Goal: Task Accomplishment & Management: Use online tool/utility

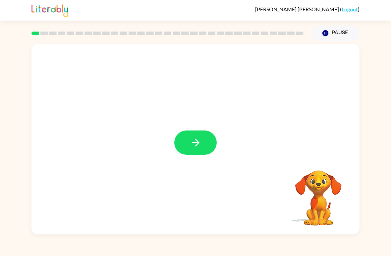
click at [193, 147] on icon "button" at bounding box center [196, 143] width 12 height 12
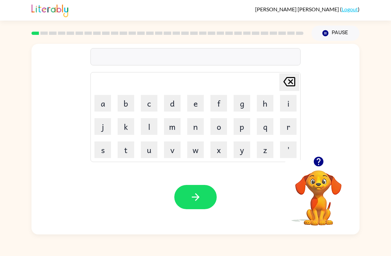
click at [127, 102] on button "b" at bounding box center [126, 103] width 17 height 17
click at [326, 187] on video "Your browser must support playing .mp4 files to use Literably. Please try using…" at bounding box center [319, 193] width 66 height 66
click at [319, 162] on icon "button" at bounding box center [319, 162] width 12 height 12
click at [279, 122] on td "r" at bounding box center [288, 126] width 23 height 23
click at [284, 127] on button "r" at bounding box center [288, 126] width 17 height 17
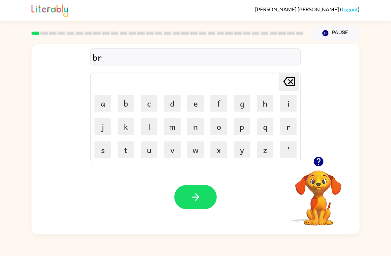
click at [306, 195] on video "Your browser must support playing .mp4 files to use Literably. Please try using…" at bounding box center [319, 193] width 66 height 66
click at [317, 159] on icon "button" at bounding box center [319, 162] width 10 height 10
click at [286, 81] on icon "[PERSON_NAME] last character input" at bounding box center [290, 82] width 16 height 16
click at [191, 106] on button "e" at bounding box center [195, 103] width 17 height 17
click at [288, 134] on button "r" at bounding box center [288, 126] width 17 height 17
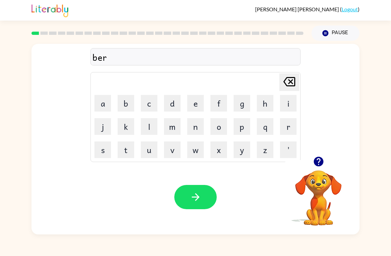
click at [321, 169] on button "button" at bounding box center [319, 161] width 17 height 17
click at [287, 84] on icon "[PERSON_NAME] last character input" at bounding box center [290, 82] width 16 height 16
click at [216, 127] on button "o" at bounding box center [219, 126] width 17 height 17
click at [287, 127] on button "r" at bounding box center [288, 126] width 17 height 17
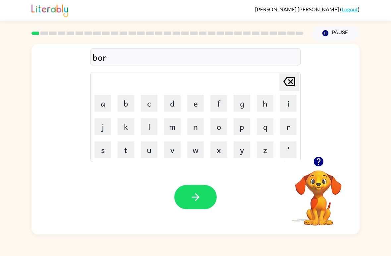
click at [180, 107] on button "d" at bounding box center [172, 103] width 17 height 17
click at [286, 130] on button "r" at bounding box center [288, 126] width 17 height 17
click at [286, 86] on icon "[PERSON_NAME] last character input" at bounding box center [290, 82] width 16 height 16
click at [286, 85] on icon "[PERSON_NAME] last character input" at bounding box center [290, 82] width 16 height 16
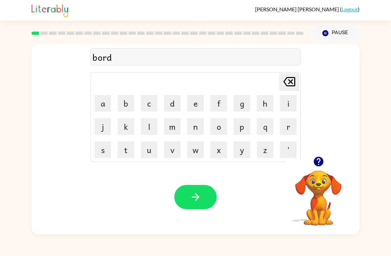
click at [191, 106] on button "e" at bounding box center [195, 103] width 17 height 17
click at [278, 131] on td "r" at bounding box center [288, 126] width 23 height 23
click at [284, 126] on button "r" at bounding box center [288, 126] width 17 height 17
click at [190, 190] on button "button" at bounding box center [195, 197] width 42 height 24
click at [308, 181] on video "Your browser must support playing .mp4 files to use Literably. Please try using…" at bounding box center [319, 193] width 66 height 66
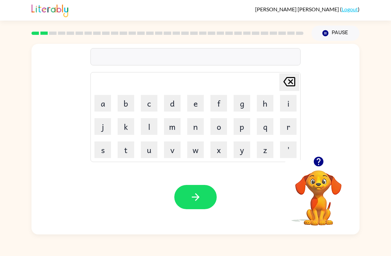
click at [320, 160] on icon "button" at bounding box center [319, 162] width 12 height 12
click at [285, 127] on button "r" at bounding box center [288, 126] width 17 height 17
click at [217, 128] on button "o" at bounding box center [219, 126] width 17 height 17
click at [153, 151] on button "u" at bounding box center [149, 149] width 17 height 17
click at [199, 130] on button "n" at bounding box center [195, 126] width 17 height 17
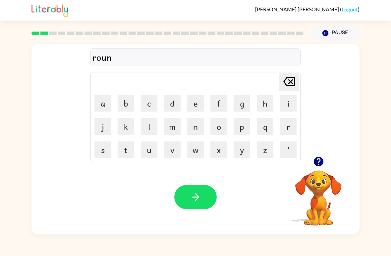
click at [167, 107] on button "d" at bounding box center [172, 103] width 17 height 17
click at [193, 185] on button "button" at bounding box center [195, 197] width 42 height 24
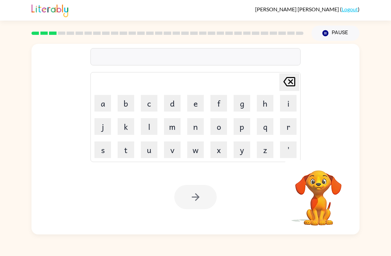
click at [170, 126] on button "m" at bounding box center [172, 126] width 17 height 17
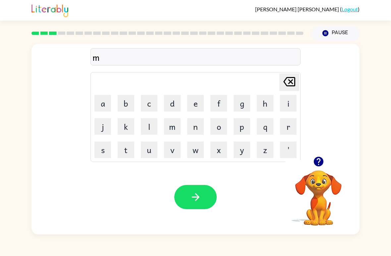
click at [101, 99] on button "a" at bounding box center [103, 103] width 17 height 17
click at [103, 150] on button "s" at bounding box center [103, 149] width 17 height 17
click at [261, 106] on button "h" at bounding box center [265, 103] width 17 height 17
click at [280, 108] on button "i" at bounding box center [288, 103] width 17 height 17
click at [192, 129] on button "n" at bounding box center [195, 126] width 17 height 17
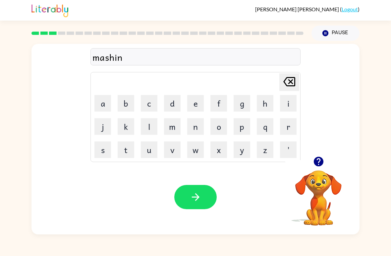
click at [317, 169] on button "button" at bounding box center [319, 161] width 17 height 17
click at [183, 200] on button "button" at bounding box center [195, 197] width 42 height 24
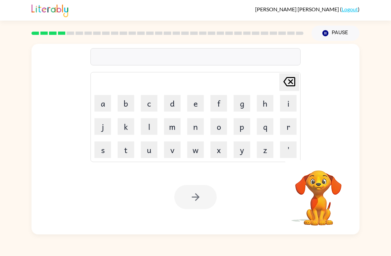
click at [129, 147] on button "t" at bounding box center [126, 149] width 17 height 17
click at [286, 124] on button "r" at bounding box center [288, 126] width 17 height 17
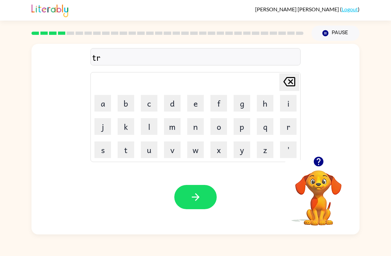
click at [105, 102] on button "a" at bounding box center [103, 103] width 17 height 17
click at [281, 105] on button "i" at bounding box center [288, 103] width 17 height 17
click at [193, 127] on button "n" at bounding box center [195, 126] width 17 height 17
click at [193, 195] on icon "button" at bounding box center [196, 197] width 12 height 12
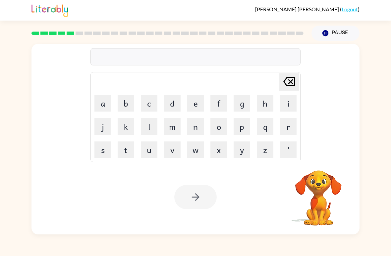
click at [174, 104] on button "d" at bounding box center [172, 103] width 17 height 17
click at [288, 100] on button "i" at bounding box center [288, 103] width 17 height 17
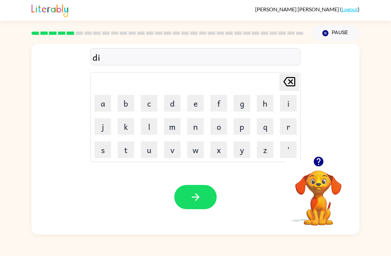
click at [224, 107] on button "f" at bounding box center [219, 103] width 17 height 17
click at [188, 103] on button "e" at bounding box center [195, 103] width 17 height 17
click at [195, 127] on button "n" at bounding box center [195, 126] width 17 height 17
click at [321, 161] on icon "button" at bounding box center [319, 162] width 10 height 10
click at [107, 149] on button "s" at bounding box center [103, 149] width 17 height 17
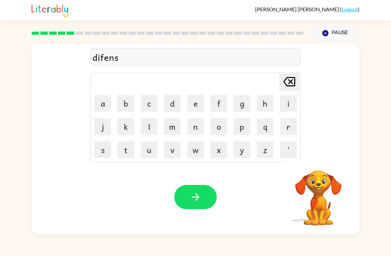
click at [282, 104] on button "i" at bounding box center [288, 103] width 17 height 17
click at [170, 150] on button "v" at bounding box center [172, 149] width 17 height 17
click at [318, 162] on icon "button" at bounding box center [319, 162] width 10 height 10
click at [195, 197] on icon "button" at bounding box center [196, 197] width 12 height 12
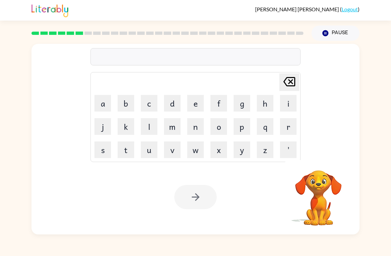
click at [173, 150] on button "v" at bounding box center [172, 149] width 17 height 17
click at [100, 101] on button "a" at bounding box center [103, 103] width 17 height 17
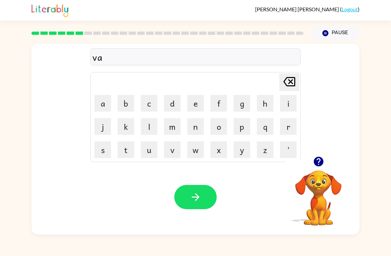
click at [148, 110] on button "c" at bounding box center [149, 103] width 17 height 17
click at [100, 104] on button "a" at bounding box center [103, 103] width 17 height 17
click at [277, 107] on table "[PERSON_NAME] last character input a b c d e f g h i j k l m n o p q r s t u v …" at bounding box center [196, 116] width 210 height 89
click at [279, 105] on td "i" at bounding box center [288, 103] width 23 height 23
click at [286, 104] on button "i" at bounding box center [288, 103] width 17 height 17
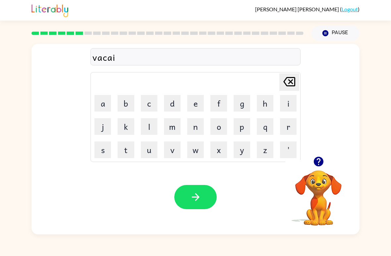
click at [128, 147] on button "t" at bounding box center [126, 149] width 17 height 17
click at [281, 103] on button "i" at bounding box center [288, 103] width 17 height 17
click at [220, 130] on button "o" at bounding box center [219, 126] width 17 height 17
click at [192, 131] on button "n" at bounding box center [195, 126] width 17 height 17
click at [95, 154] on button "s" at bounding box center [103, 149] width 17 height 17
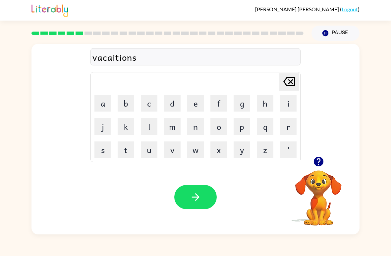
click at [313, 163] on icon "button" at bounding box center [319, 162] width 12 height 12
click at [198, 193] on icon "button" at bounding box center [196, 197] width 12 height 12
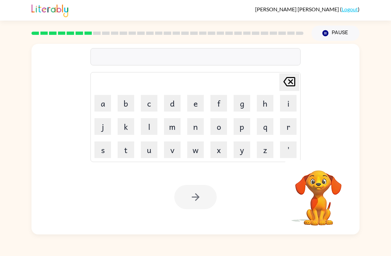
click at [240, 123] on button "p" at bounding box center [242, 126] width 17 height 17
click at [144, 151] on button "u" at bounding box center [149, 149] width 17 height 17
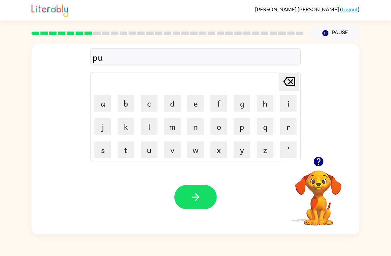
click at [85, 34] on rect at bounding box center [89, 33] width 8 height 3
click at [80, 36] on div at bounding box center [168, 33] width 280 height 23
click at [78, 33] on rect at bounding box center [80, 33] width 8 height 3
click at [79, 32] on rect at bounding box center [80, 33] width 8 height 3
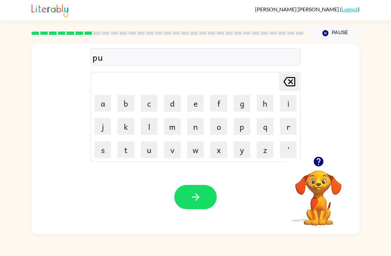
click at [327, 38] on button "Pause Pause" at bounding box center [336, 33] width 48 height 15
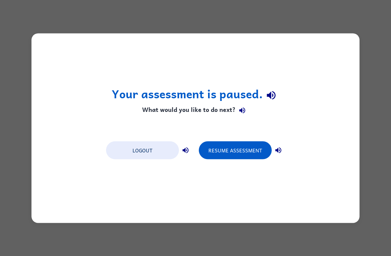
click at [363, 32] on div "Your assessment is paused. What would you like to do next? Logout Resume Assess…" at bounding box center [195, 128] width 391 height 256
click at [259, 147] on button "Resume Assessment" at bounding box center [235, 150] width 73 height 18
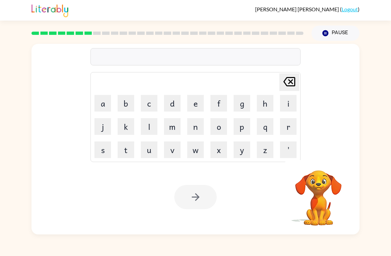
click at [242, 128] on button "p" at bounding box center [242, 126] width 17 height 17
click at [153, 149] on button "u" at bounding box center [149, 149] width 17 height 17
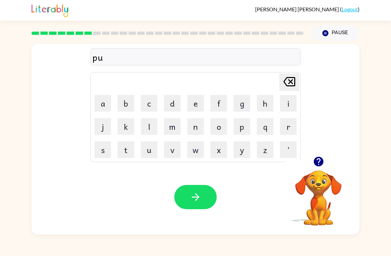
click at [172, 105] on button "d" at bounding box center [172, 103] width 17 height 17
click at [148, 128] on button "l" at bounding box center [149, 126] width 17 height 17
click at [192, 107] on button "e" at bounding box center [195, 103] width 17 height 17
click at [184, 196] on button "button" at bounding box center [195, 197] width 42 height 24
click at [173, 127] on button "m" at bounding box center [172, 126] width 17 height 17
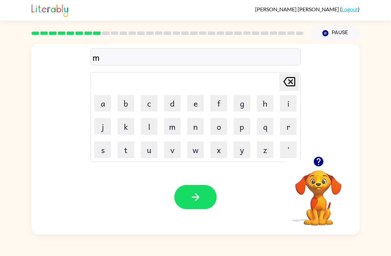
click at [287, 106] on button "i" at bounding box center [288, 103] width 17 height 17
click at [313, 164] on icon "button" at bounding box center [319, 162] width 12 height 12
click at [284, 124] on button "r" at bounding box center [288, 126] width 17 height 17
click at [101, 102] on button "a" at bounding box center [103, 103] width 17 height 17
click at [128, 128] on button "k" at bounding box center [126, 126] width 17 height 17
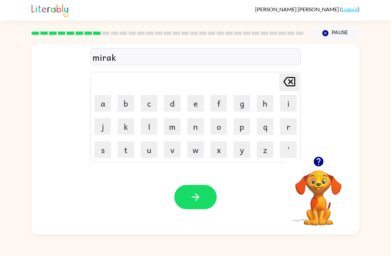
click at [143, 118] on button "l" at bounding box center [149, 126] width 17 height 17
click at [194, 107] on button "e" at bounding box center [195, 103] width 17 height 17
click at [188, 179] on div "Your browser must support playing .mp4 files to use Literably. Please try using…" at bounding box center [196, 197] width 328 height 75
click at [206, 196] on button "button" at bounding box center [195, 197] width 42 height 24
click at [309, 187] on video "Your browser must support playing .mp4 files to use Literably. Please try using…" at bounding box center [319, 193] width 66 height 66
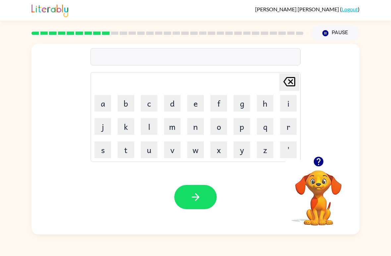
click at [309, 161] on div at bounding box center [319, 161] width 66 height 17
click at [318, 160] on icon "button" at bounding box center [319, 162] width 10 height 10
click at [170, 130] on button "m" at bounding box center [172, 126] width 17 height 17
click at [195, 103] on button "e" at bounding box center [195, 103] width 17 height 17
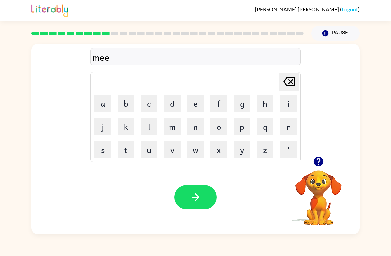
click at [126, 151] on button "t" at bounding box center [126, 149] width 17 height 17
click at [172, 128] on button "m" at bounding box center [172, 126] width 17 height 17
click at [215, 121] on button "o" at bounding box center [219, 126] width 17 height 17
click at [282, 133] on button "r" at bounding box center [288, 126] width 17 height 17
click at [195, 127] on button "n" at bounding box center [195, 126] width 17 height 17
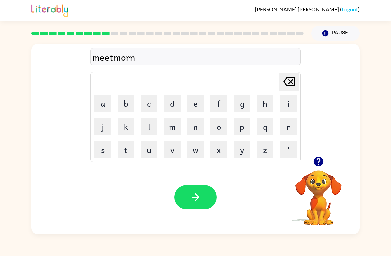
click at [285, 101] on button "i" at bounding box center [288, 103] width 17 height 17
click at [193, 125] on button "n" at bounding box center [195, 126] width 17 height 17
click at [248, 106] on button "g" at bounding box center [242, 103] width 17 height 17
click at [193, 208] on button "button" at bounding box center [195, 197] width 42 height 24
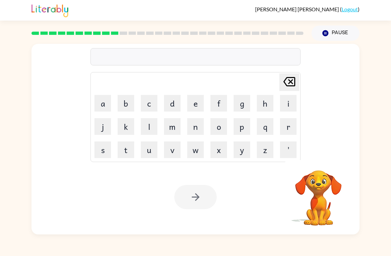
click at [173, 105] on button "d" at bounding box center [172, 103] width 17 height 17
click at [285, 104] on button "i" at bounding box center [288, 103] width 17 height 17
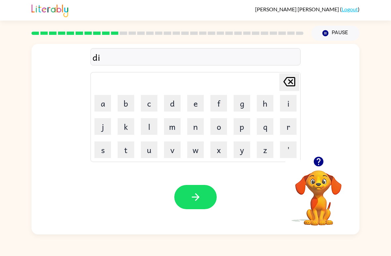
click at [102, 150] on button "s" at bounding box center [103, 149] width 17 height 17
click at [126, 151] on button "t" at bounding box center [126, 149] width 17 height 17
click at [273, 128] on button "q" at bounding box center [265, 126] width 17 height 17
click at [287, 84] on icon "[PERSON_NAME] last character input" at bounding box center [290, 82] width 16 height 16
click at [284, 129] on button "r" at bounding box center [288, 126] width 17 height 17
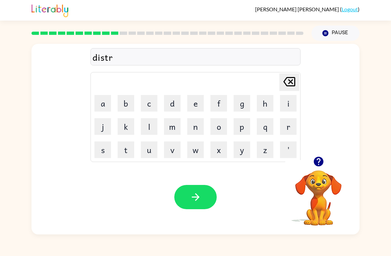
click at [151, 152] on button "u" at bounding box center [149, 149] width 17 height 17
click at [105, 147] on button "s" at bounding box center [103, 149] width 17 height 17
click at [124, 151] on button "t" at bounding box center [126, 149] width 17 height 17
click at [197, 193] on icon "button" at bounding box center [196, 197] width 12 height 12
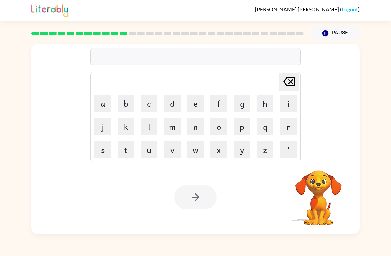
click at [289, 127] on button "r" at bounding box center [288, 126] width 17 height 17
click at [219, 126] on button "o" at bounding box center [219, 126] width 17 height 17
click at [152, 150] on button "u" at bounding box center [149, 149] width 17 height 17
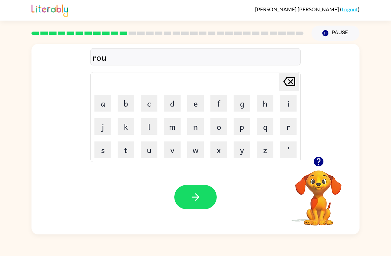
click at [171, 103] on button "d" at bounding box center [172, 103] width 17 height 17
click at [185, 191] on button "button" at bounding box center [195, 197] width 42 height 24
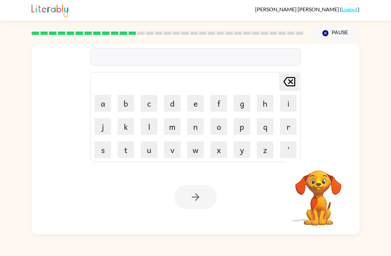
click at [151, 150] on button "u" at bounding box center [149, 149] width 17 height 17
click at [239, 128] on button "p" at bounding box center [242, 126] width 17 height 17
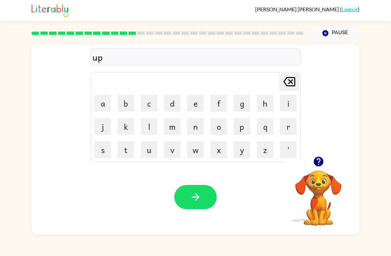
click at [244, 106] on button "g" at bounding box center [242, 103] width 17 height 17
click at [284, 127] on button "r" at bounding box center [288, 126] width 17 height 17
click at [100, 102] on button "a" at bounding box center [103, 103] width 17 height 17
click at [175, 103] on button "d" at bounding box center [172, 103] width 17 height 17
click at [192, 105] on button "e" at bounding box center [195, 103] width 17 height 17
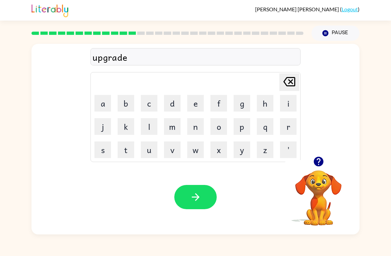
click at [200, 190] on button "button" at bounding box center [195, 197] width 42 height 24
click at [174, 130] on button "m" at bounding box center [172, 126] width 17 height 17
click at [107, 103] on button "a" at bounding box center [103, 103] width 17 height 17
click at [175, 104] on button "d" at bounding box center [172, 103] width 17 height 17
click at [197, 131] on button "n" at bounding box center [195, 126] width 17 height 17
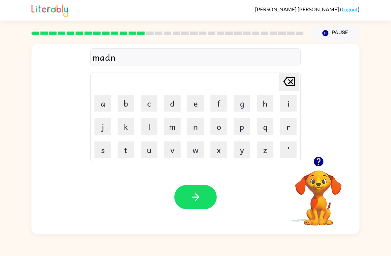
click at [194, 105] on button "e" at bounding box center [195, 103] width 17 height 17
click at [105, 146] on button "s" at bounding box center [103, 149] width 17 height 17
click at [192, 189] on button "button" at bounding box center [195, 197] width 42 height 24
click at [125, 101] on button "b" at bounding box center [126, 103] width 17 height 17
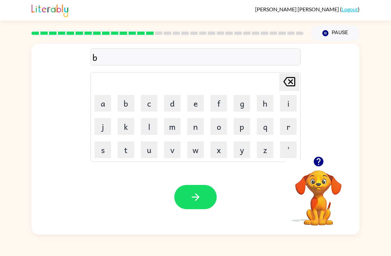
click at [215, 128] on button "o" at bounding box center [219, 126] width 17 height 17
click at [151, 148] on button "u" at bounding box center [149, 149] width 17 height 17
click at [287, 85] on icon at bounding box center [290, 81] width 12 height 9
click at [151, 150] on button "u" at bounding box center [149, 149] width 17 height 17
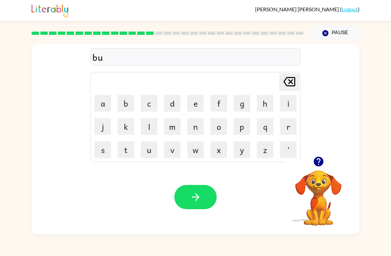
click at [218, 134] on button "o" at bounding box center [219, 126] width 17 height 17
click at [292, 84] on icon "[PERSON_NAME] last character input" at bounding box center [290, 82] width 16 height 16
click at [291, 84] on icon "[PERSON_NAME] last character input" at bounding box center [290, 82] width 16 height 16
click at [216, 130] on button "o" at bounding box center [219, 126] width 17 height 17
click at [146, 151] on button "u" at bounding box center [149, 149] width 17 height 17
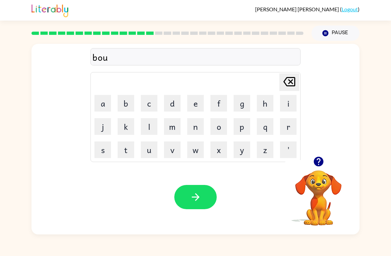
click at [190, 129] on button "n" at bounding box center [195, 126] width 17 height 17
click at [191, 103] on button "e" at bounding box center [195, 103] width 17 height 17
click at [101, 146] on button "s" at bounding box center [103, 149] width 17 height 17
click at [104, 157] on button "s" at bounding box center [103, 149] width 17 height 17
click at [180, 195] on button "button" at bounding box center [195, 197] width 42 height 24
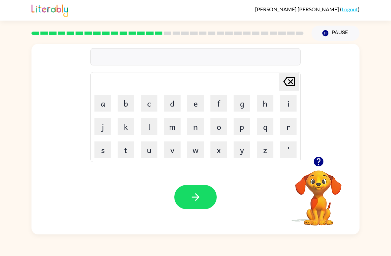
click at [106, 149] on button "s" at bounding box center [103, 149] width 17 height 17
click at [216, 124] on button "o" at bounding box center [219, 126] width 17 height 17
click at [145, 149] on button "u" at bounding box center [149, 149] width 17 height 17
click at [286, 125] on button "r" at bounding box center [288, 126] width 17 height 17
click at [174, 126] on button "m" at bounding box center [172, 126] width 17 height 17
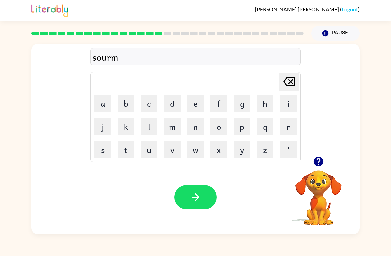
click at [187, 188] on button "button" at bounding box center [195, 197] width 42 height 24
click at [283, 126] on button "r" at bounding box center [288, 126] width 17 height 17
click at [316, 162] on icon "button" at bounding box center [319, 162] width 10 height 10
click at [191, 104] on button "e" at bounding box center [195, 103] width 17 height 17
click at [101, 102] on button "a" at bounding box center [103, 103] width 17 height 17
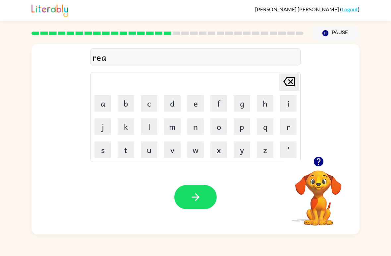
click at [169, 130] on button "m" at bounding box center [172, 126] width 17 height 17
click at [191, 188] on button "button" at bounding box center [195, 197] width 42 height 24
click at [319, 157] on icon "button" at bounding box center [319, 162] width 10 height 10
click at [131, 102] on button "b" at bounding box center [126, 103] width 17 height 17
click at [292, 125] on button "r" at bounding box center [288, 126] width 17 height 17
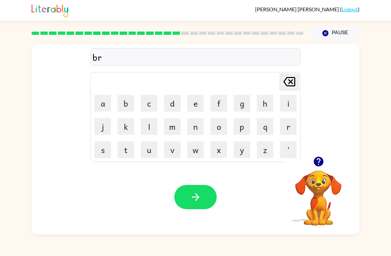
click at [288, 105] on button "i" at bounding box center [288, 103] width 17 height 17
click at [131, 108] on button "b" at bounding box center [126, 103] width 17 height 17
click at [282, 103] on button "i" at bounding box center [288, 103] width 17 height 17
click at [196, 124] on button "n" at bounding box center [195, 126] width 17 height 17
click at [241, 102] on button "g" at bounding box center [242, 103] width 17 height 17
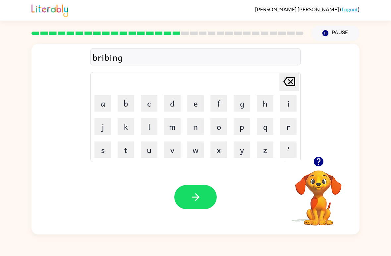
click at [186, 190] on button "button" at bounding box center [195, 197] width 42 height 24
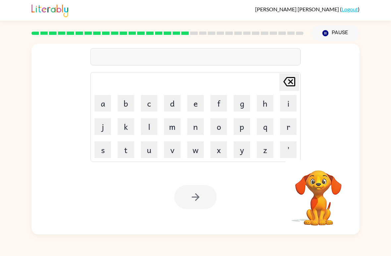
click at [281, 126] on button "r" at bounding box center [288, 126] width 17 height 17
click at [284, 107] on button "i" at bounding box center [288, 103] width 17 height 17
click at [104, 152] on button "s" at bounding box center [103, 149] width 17 height 17
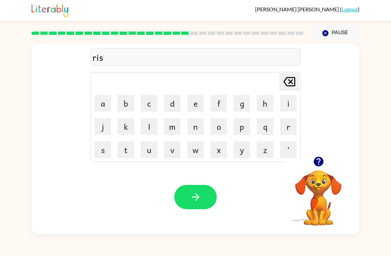
click at [318, 161] on icon "button" at bounding box center [319, 162] width 10 height 10
click at [131, 126] on button "k" at bounding box center [126, 126] width 17 height 17
click at [278, 102] on td "i" at bounding box center [288, 103] width 23 height 23
click at [185, 106] on td "e" at bounding box center [195, 103] width 23 height 23
click at [282, 106] on button "i" at bounding box center [288, 103] width 17 height 17
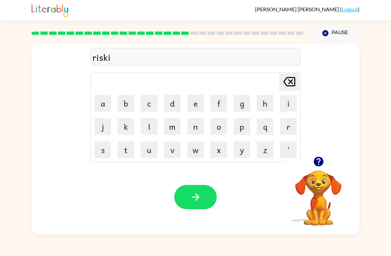
click at [194, 103] on button "e" at bounding box center [195, 103] width 17 height 17
click at [104, 151] on button "s" at bounding box center [103, 149] width 17 height 17
click at [130, 151] on button "t" at bounding box center [126, 149] width 17 height 17
click at [202, 187] on button "button" at bounding box center [195, 197] width 42 height 24
click at [221, 128] on button "o" at bounding box center [219, 126] width 17 height 17
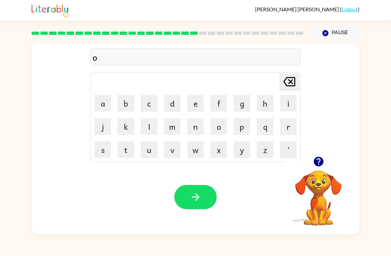
click at [148, 152] on button "u" at bounding box center [149, 149] width 17 height 17
click at [287, 131] on button "r" at bounding box center [288, 126] width 17 height 17
click at [320, 163] on icon "button" at bounding box center [319, 162] width 10 height 10
click at [118, 144] on button "t" at bounding box center [126, 149] width 17 height 17
click at [282, 124] on button "r" at bounding box center [288, 126] width 17 height 17
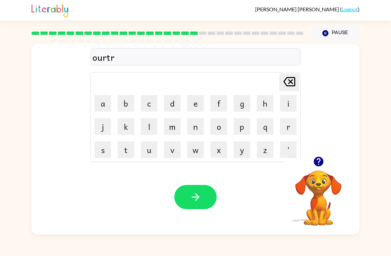
click at [106, 101] on button "a" at bounding box center [103, 103] width 17 height 17
click at [281, 108] on button "i" at bounding box center [288, 103] width 17 height 17
click at [201, 198] on icon "button" at bounding box center [196, 197] width 12 height 12
click at [226, 107] on button "f" at bounding box center [219, 103] width 17 height 17
click at [220, 123] on button "o" at bounding box center [219, 126] width 17 height 17
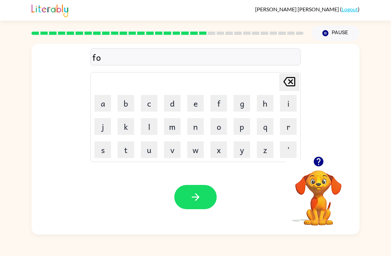
click at [151, 125] on button "l" at bounding box center [149, 126] width 17 height 17
click at [217, 126] on button "o" at bounding box center [219, 126] width 17 height 17
click at [169, 124] on button "m" at bounding box center [172, 126] width 17 height 17
click at [290, 85] on icon "[PERSON_NAME] last character input" at bounding box center [290, 82] width 16 height 16
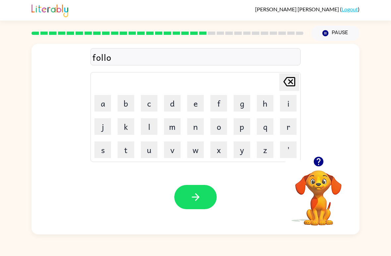
click at [194, 155] on button "w" at bounding box center [195, 149] width 17 height 17
click at [194, 192] on icon "button" at bounding box center [196, 197] width 12 height 12
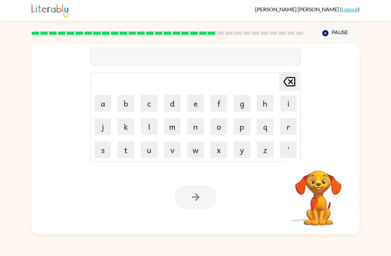
click at [110, 154] on button "s" at bounding box center [103, 149] width 17 height 17
click at [195, 106] on button "e" at bounding box center [195, 103] width 17 height 17
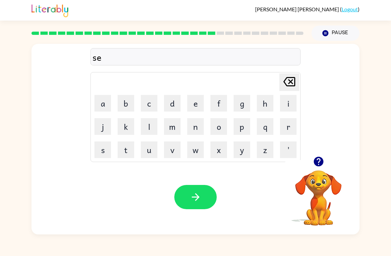
click at [197, 128] on button "n" at bounding box center [195, 126] width 17 height 17
click at [281, 105] on button "i" at bounding box center [288, 103] width 17 height 17
click at [242, 124] on button "p" at bounding box center [242, 126] width 17 height 17
click at [280, 112] on td "i" at bounding box center [288, 103] width 23 height 23
click at [285, 108] on button "i" at bounding box center [288, 103] width 17 height 17
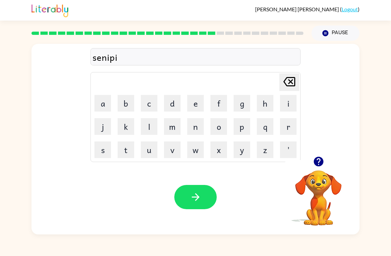
click at [196, 189] on button "button" at bounding box center [195, 197] width 42 height 24
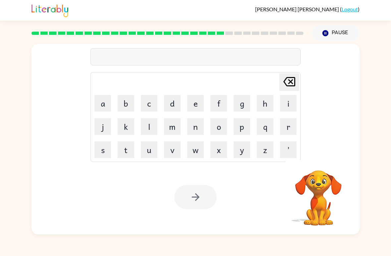
click at [106, 150] on button "s" at bounding box center [103, 149] width 17 height 17
click at [196, 105] on button "e" at bounding box center [195, 103] width 17 height 17
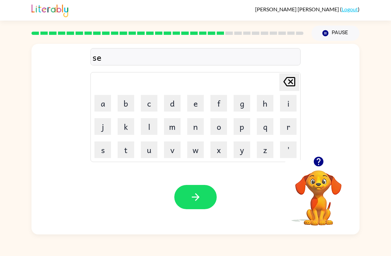
click at [293, 83] on icon "[PERSON_NAME] last character input" at bounding box center [290, 82] width 16 height 16
click at [288, 100] on button "i" at bounding box center [288, 103] width 17 height 17
click at [109, 147] on button "s" at bounding box center [103, 149] width 17 height 17
click at [131, 143] on button "t" at bounding box center [126, 149] width 17 height 17
click at [193, 109] on button "e" at bounding box center [195, 103] width 17 height 17
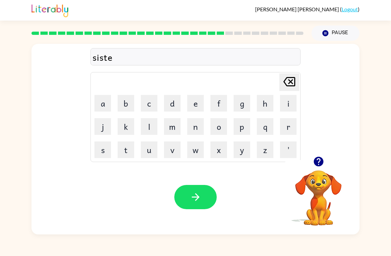
click at [105, 103] on button "a" at bounding box center [103, 103] width 17 height 17
click at [289, 85] on icon "[PERSON_NAME] last character input" at bounding box center [290, 82] width 16 height 16
click at [106, 106] on button "a" at bounding box center [103, 103] width 17 height 17
click at [278, 110] on td "i" at bounding box center [288, 103] width 23 height 23
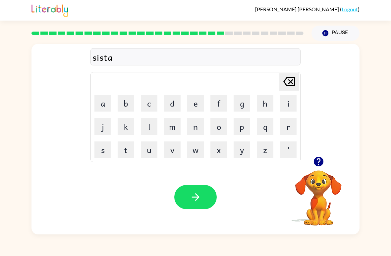
click at [173, 127] on button "m" at bounding box center [172, 126] width 17 height 17
click at [289, 89] on icon "[PERSON_NAME] last character input" at bounding box center [290, 82] width 16 height 16
click at [288, 104] on button "i" at bounding box center [288, 103] width 17 height 17
click at [169, 129] on button "m" at bounding box center [172, 126] width 17 height 17
click at [190, 197] on icon "button" at bounding box center [196, 197] width 12 height 12
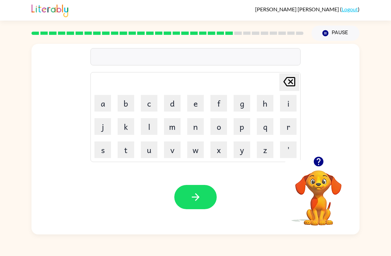
click at [327, 160] on button "button" at bounding box center [319, 161] width 17 height 17
click at [327, 160] on div "Your browser must support playing .mp4 files to use Literably. Please try using…" at bounding box center [196, 197] width 328 height 75
click at [223, 104] on button "f" at bounding box center [219, 103] width 17 height 17
click at [219, 130] on button "o" at bounding box center [219, 126] width 17 height 17
click at [285, 124] on button "r" at bounding box center [288, 126] width 17 height 17
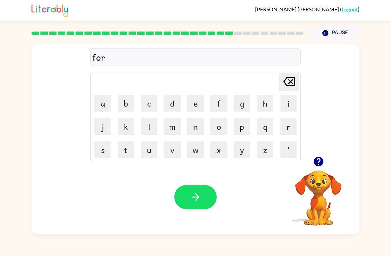
click at [199, 152] on button "w" at bounding box center [195, 149] width 17 height 17
click at [215, 130] on button "o" at bounding box center [219, 126] width 17 height 17
click at [281, 132] on button "r" at bounding box center [288, 126] width 17 height 17
click at [167, 105] on button "d" at bounding box center [172, 103] width 17 height 17
click at [193, 195] on icon "button" at bounding box center [196, 197] width 12 height 12
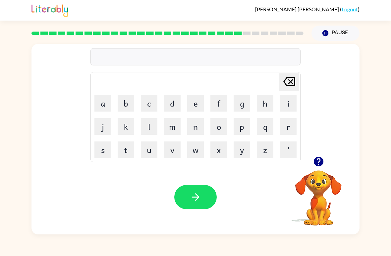
click at [288, 128] on button "r" at bounding box center [288, 126] width 17 height 17
click at [195, 100] on button "e" at bounding box center [195, 103] width 17 height 17
click at [143, 126] on button "l" at bounding box center [149, 126] width 17 height 17
click at [110, 97] on button "a" at bounding box center [103, 103] width 17 height 17
click at [283, 104] on button "i" at bounding box center [288, 103] width 17 height 17
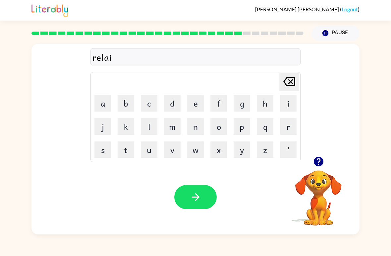
click at [172, 105] on button "d" at bounding box center [172, 103] width 17 height 17
click at [192, 107] on button "e" at bounding box center [195, 103] width 17 height 17
click at [176, 104] on button "d" at bounding box center [172, 103] width 17 height 17
click at [202, 194] on button "button" at bounding box center [195, 197] width 42 height 24
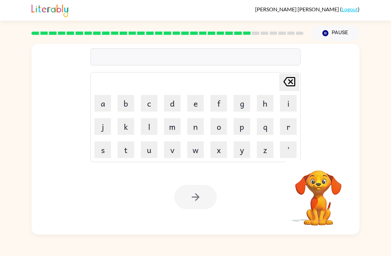
click at [247, 105] on button "g" at bounding box center [242, 103] width 17 height 17
click at [222, 124] on button "o" at bounding box center [219, 126] width 17 height 17
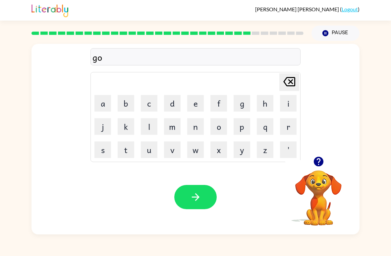
click at [173, 103] on button "d" at bounding box center [172, 103] width 17 height 17
click at [151, 126] on button "l" at bounding box center [149, 126] width 17 height 17
click at [288, 104] on button "i" at bounding box center [288, 103] width 17 height 17
click at [204, 131] on button "n" at bounding box center [195, 126] width 17 height 17
click at [239, 104] on button "g" at bounding box center [242, 103] width 17 height 17
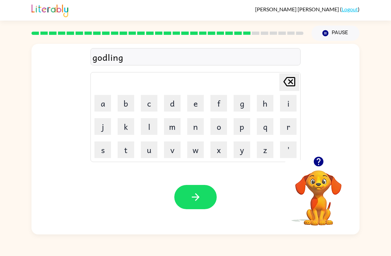
click at [209, 197] on button "button" at bounding box center [195, 197] width 42 height 24
click at [151, 125] on button "l" at bounding box center [149, 126] width 17 height 17
click at [223, 132] on button "o" at bounding box center [219, 126] width 17 height 17
click at [173, 128] on button "m" at bounding box center [172, 126] width 17 height 17
click at [132, 102] on button "b" at bounding box center [126, 103] width 17 height 17
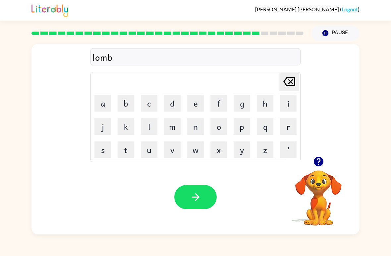
click at [197, 106] on button "e" at bounding box center [195, 103] width 17 height 17
click at [213, 99] on button "f" at bounding box center [219, 103] width 17 height 17
click at [290, 83] on icon at bounding box center [290, 81] width 12 height 9
click at [285, 131] on button "r" at bounding box center [288, 126] width 17 height 17
click at [329, 172] on video "Your browser must support playing .mp4 files to use Literably. Please try using…" at bounding box center [319, 193] width 66 height 66
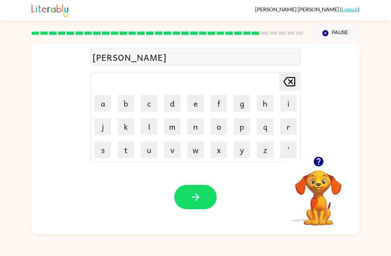
click at [315, 158] on icon "button" at bounding box center [319, 162] width 12 height 12
click at [147, 99] on button "c" at bounding box center [149, 103] width 17 height 17
click at [285, 86] on icon "[PERSON_NAME] last character input" at bounding box center [290, 82] width 16 height 16
click at [242, 107] on button "g" at bounding box center [242, 103] width 17 height 17
click at [208, 103] on td "f" at bounding box center [219, 103] width 23 height 23
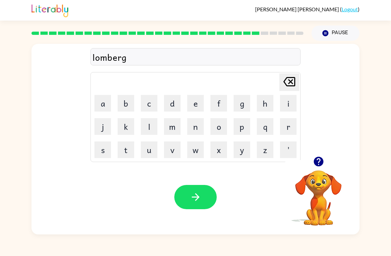
click at [197, 103] on button "e" at bounding box center [195, 103] width 17 height 17
click at [152, 103] on button "c" at bounding box center [149, 103] width 17 height 17
click at [125, 126] on button "k" at bounding box center [126, 126] width 17 height 17
click at [190, 192] on icon "button" at bounding box center [196, 197] width 12 height 12
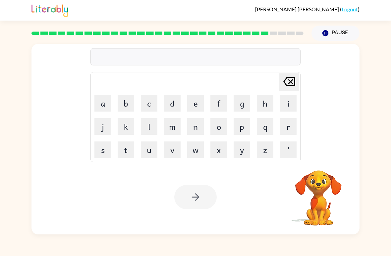
click at [241, 128] on button "p" at bounding box center [242, 126] width 17 height 17
click at [286, 105] on button "i" at bounding box center [288, 103] width 17 height 17
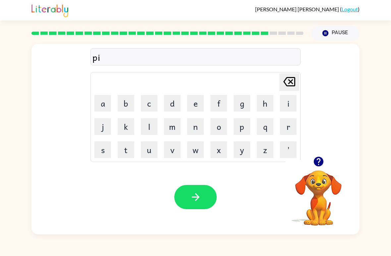
click at [289, 89] on icon "[PERSON_NAME] last character input" at bounding box center [290, 82] width 16 height 16
click at [105, 104] on button "a" at bounding box center [103, 103] width 17 height 17
click at [286, 110] on button "i" at bounding box center [288, 103] width 17 height 17
click at [288, 127] on button "r" at bounding box center [288, 126] width 17 height 17
click at [105, 151] on button "s" at bounding box center [103, 149] width 17 height 17
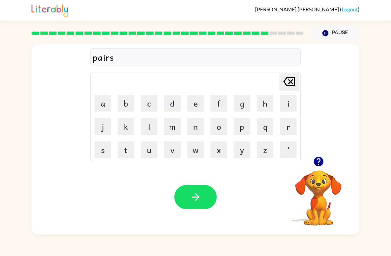
click at [324, 165] on icon "button" at bounding box center [319, 162] width 12 height 12
click at [202, 195] on button "button" at bounding box center [195, 197] width 42 height 24
click at [130, 152] on button "t" at bounding box center [126, 149] width 17 height 17
click at [266, 103] on button "h" at bounding box center [265, 103] width 17 height 17
click at [286, 102] on button "i" at bounding box center [288, 103] width 17 height 17
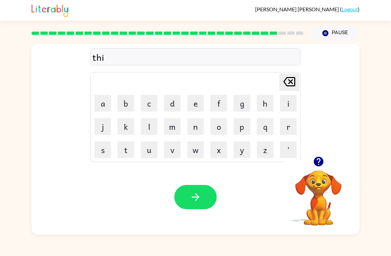
click at [199, 132] on button "n" at bounding box center [195, 126] width 17 height 17
click at [242, 106] on button "g" at bounding box center [242, 103] width 17 height 17
click at [317, 160] on icon "button" at bounding box center [319, 162] width 12 height 12
click at [281, 80] on button "[PERSON_NAME] last character input" at bounding box center [290, 82] width 20 height 18
click at [204, 196] on button "button" at bounding box center [195, 197] width 42 height 24
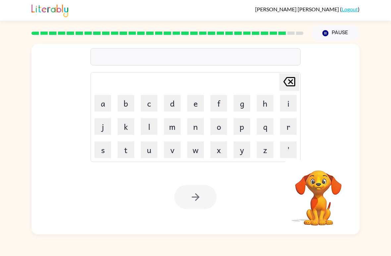
click at [104, 150] on button "s" at bounding box center [103, 149] width 17 height 17
click at [212, 131] on button "o" at bounding box center [219, 126] width 17 height 17
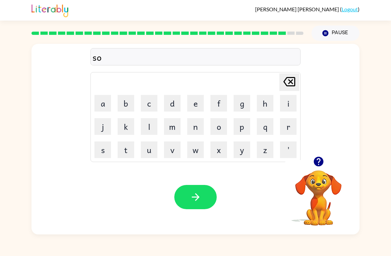
click at [130, 105] on button "b" at bounding box center [126, 103] width 17 height 17
click at [195, 104] on button "e" at bounding box center [195, 103] width 17 height 17
click at [283, 131] on button "r" at bounding box center [288, 126] width 17 height 17
click at [192, 150] on button "w" at bounding box center [195, 149] width 17 height 17
click at [108, 103] on button "a" at bounding box center [103, 103] width 17 height 17
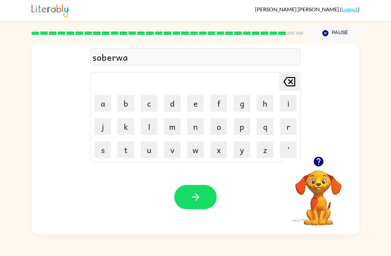
click at [291, 129] on button "r" at bounding box center [288, 126] width 17 height 17
click at [193, 103] on button "e" at bounding box center [195, 103] width 17 height 17
click at [196, 197] on icon "button" at bounding box center [196, 197] width 12 height 12
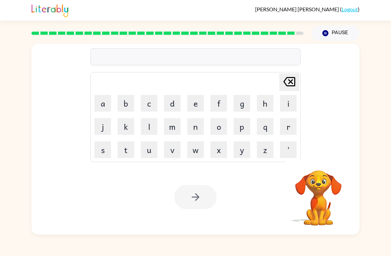
click at [219, 129] on button "o" at bounding box center [219, 126] width 17 height 17
click at [200, 125] on button "n" at bounding box center [195, 126] width 17 height 17
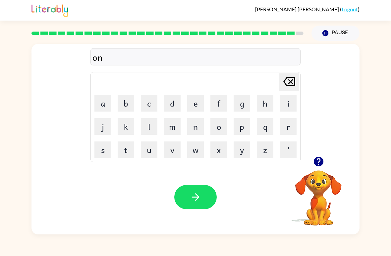
click at [315, 168] on button "button" at bounding box center [319, 161] width 17 height 17
click at [225, 125] on button "o" at bounding box center [219, 126] width 17 height 17
click at [223, 102] on button "f" at bounding box center [219, 103] width 17 height 17
click at [285, 127] on button "r" at bounding box center [288, 126] width 17 height 17
click at [103, 104] on button "a" at bounding box center [103, 103] width 17 height 17
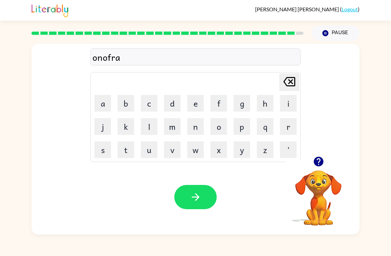
click at [285, 102] on button "i" at bounding box center [288, 103] width 17 height 17
click at [176, 104] on button "d" at bounding box center [172, 103] width 17 height 17
click at [201, 193] on icon "button" at bounding box center [196, 197] width 12 height 12
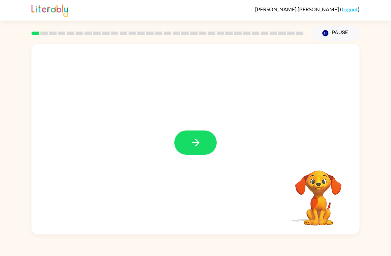
click at [194, 152] on button "button" at bounding box center [195, 142] width 42 height 24
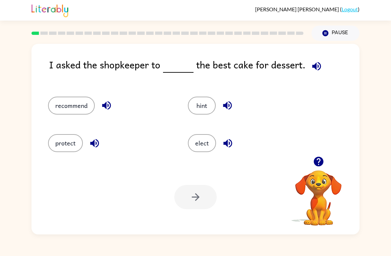
click at [70, 147] on button "protect" at bounding box center [65, 143] width 35 height 18
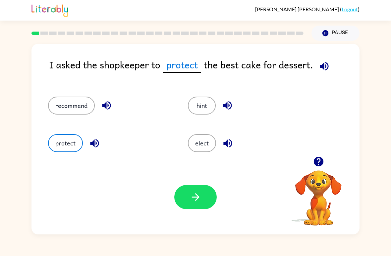
click at [198, 198] on icon "button" at bounding box center [196, 197] width 8 height 8
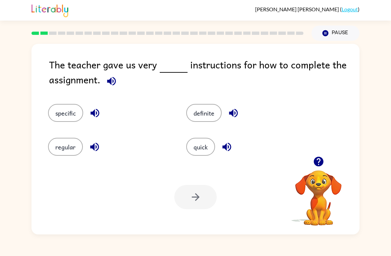
click at [205, 148] on button "quick" at bounding box center [200, 147] width 29 height 18
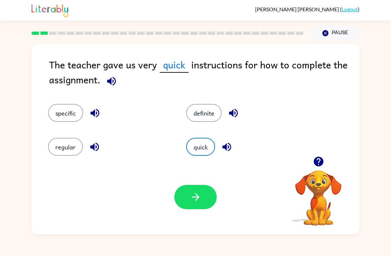
click at [80, 108] on button "specific" at bounding box center [65, 113] width 35 height 18
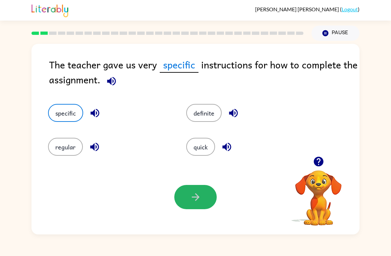
click at [206, 205] on button "button" at bounding box center [195, 197] width 42 height 24
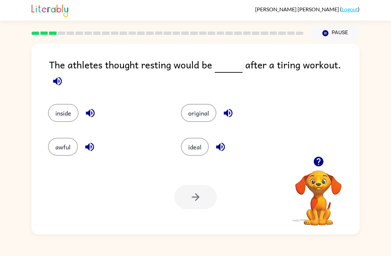
click at [58, 148] on button "awful" at bounding box center [63, 147] width 30 height 18
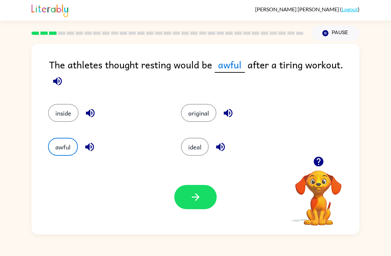
click at [199, 206] on button "button" at bounding box center [195, 197] width 42 height 24
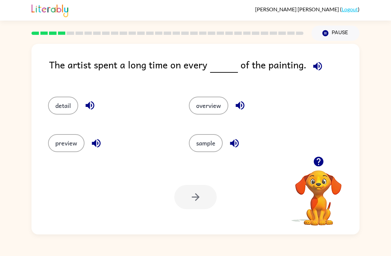
click at [59, 112] on button "detail" at bounding box center [63, 106] width 30 height 18
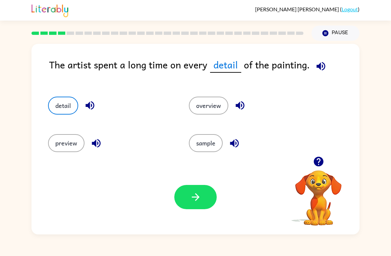
click at [209, 201] on button "button" at bounding box center [195, 197] width 42 height 24
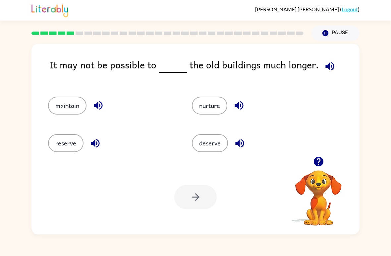
click at [222, 139] on button "deserve" at bounding box center [210, 143] width 36 height 18
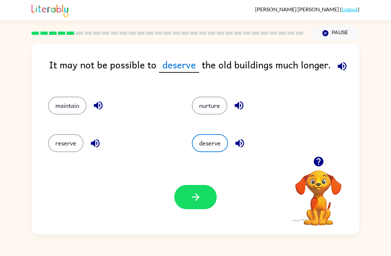
click at [193, 208] on button "button" at bounding box center [195, 197] width 42 height 24
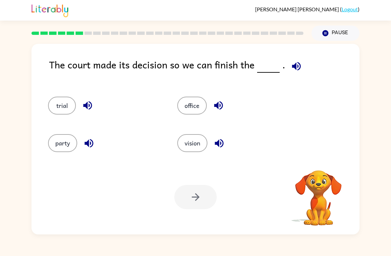
click at [295, 64] on icon "button" at bounding box center [297, 66] width 12 height 12
click at [195, 112] on button "office" at bounding box center [192, 106] width 30 height 18
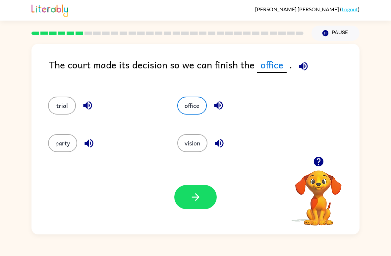
click at [188, 206] on button "button" at bounding box center [195, 197] width 42 height 24
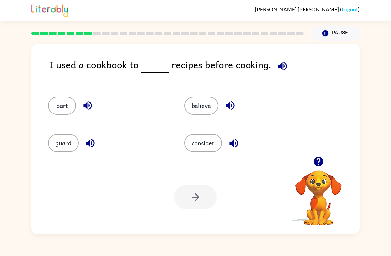
click at [198, 105] on button "believe" at bounding box center [201, 106] width 34 height 18
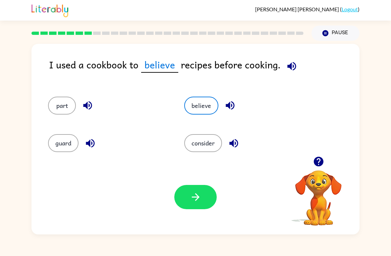
click at [58, 103] on button "part" at bounding box center [62, 106] width 28 height 18
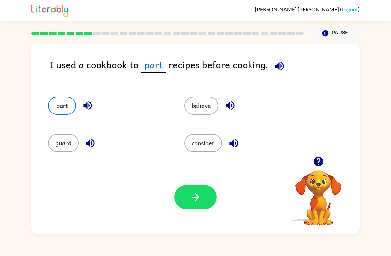
click at [193, 146] on button "consider" at bounding box center [203, 143] width 38 height 18
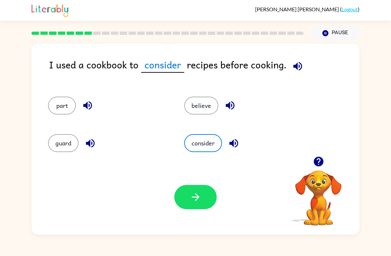
click at [55, 106] on button "part" at bounding box center [62, 106] width 28 height 18
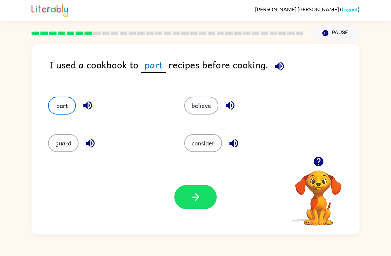
click at [188, 200] on button "button" at bounding box center [195, 197] width 42 height 24
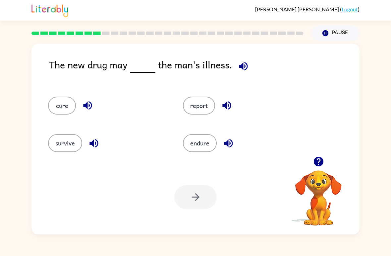
click at [62, 152] on button "survive" at bounding box center [65, 143] width 34 height 18
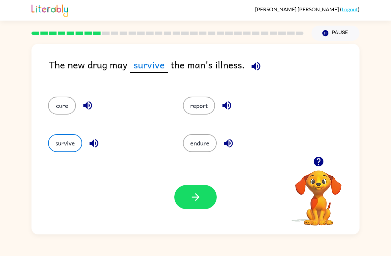
click at [188, 201] on button "button" at bounding box center [195, 197] width 42 height 24
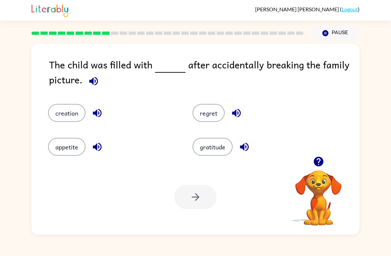
click at [208, 115] on button "regret" at bounding box center [209, 113] width 32 height 18
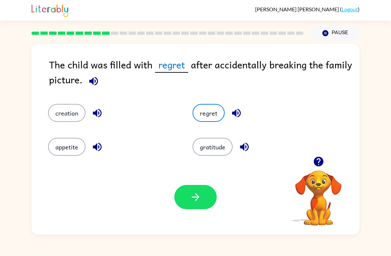
click at [186, 195] on button "button" at bounding box center [195, 197] width 42 height 24
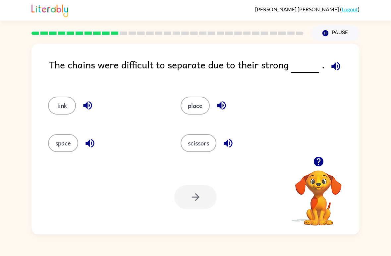
click at [73, 138] on button "space" at bounding box center [63, 143] width 30 height 18
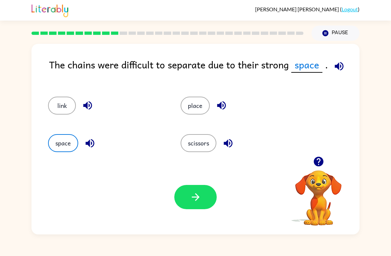
click at [197, 201] on icon "button" at bounding box center [196, 197] width 12 height 12
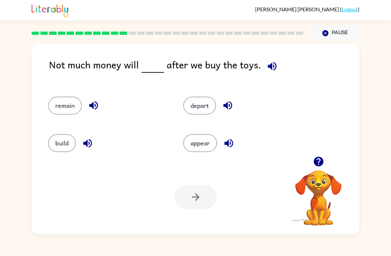
click at [194, 106] on button "depart" at bounding box center [199, 106] width 33 height 18
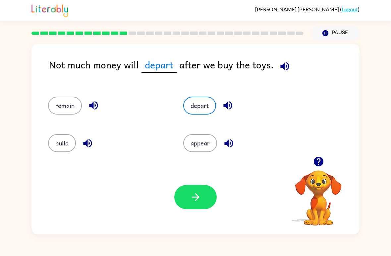
click at [202, 197] on button "button" at bounding box center [195, 197] width 42 height 24
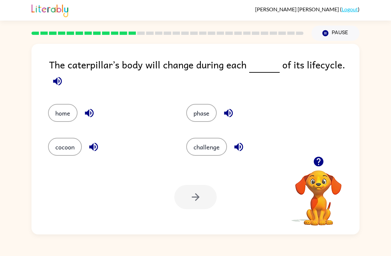
click at [329, 34] on icon "Pause" at bounding box center [325, 33] width 7 height 7
